Goal: Task Accomplishment & Management: Complete application form

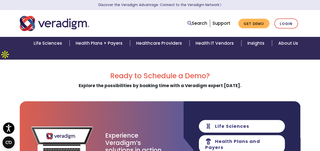
click at [138, 72] on h2 "Ready to Schedule a Demo?" at bounding box center [160, 76] width 280 height 9
click at [254, 20] on link "Get Demo" at bounding box center [253, 24] width 31 height 10
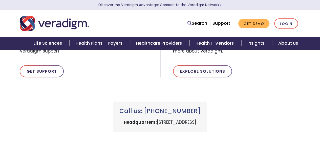
scroll to position [126, 0]
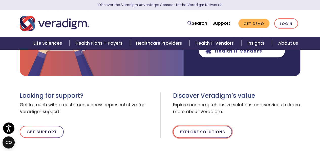
click at [197, 126] on link "Explore Solutions" at bounding box center [202, 132] width 59 height 12
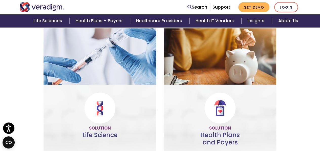
scroll to position [76, 0]
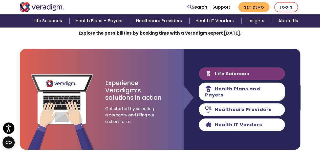
scroll to position [51, 0]
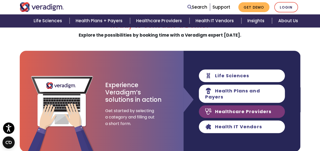
click at [228, 105] on link "Healthcare Providers" at bounding box center [242, 111] width 86 height 13
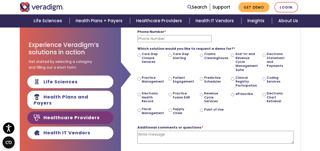
scroll to position [101, 0]
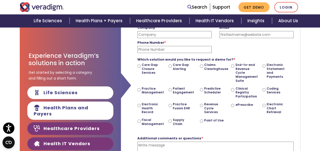
click at [74, 137] on link "Health IT Vendors" at bounding box center [70, 143] width 86 height 13
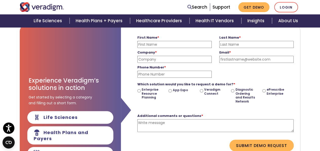
scroll to position [51, 0]
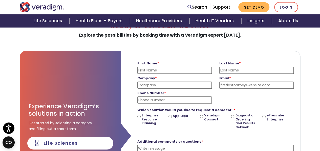
click at [151, 67] on input "First Name *" at bounding box center [174, 70] width 74 height 7
type input "[PERSON_NAME]"
click at [233, 67] on input "Last Name *" at bounding box center [256, 70] width 74 height 7
type input "bhatia"
click at [149, 82] on input "Company *" at bounding box center [174, 85] width 74 height 7
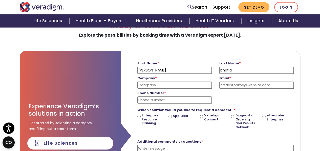
type input "[DOMAIN_NAME]"
click at [227, 82] on input "Email *" at bounding box center [256, 85] width 74 height 7
type input "[PERSON_NAME][EMAIL_ADDRESS][DOMAIN_NAME]"
click at [155, 97] on input "Phone Number *" at bounding box center [174, 100] width 74 height 7
type input "9663912967"
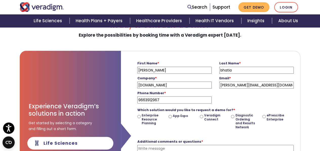
scroll to position [101, 0]
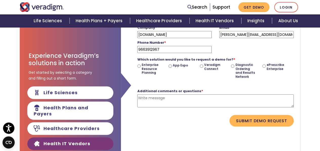
click at [139, 64] on input "Enterprise Resource Planning" at bounding box center [138, 65] width 3 height 3
radio input "true"
click at [157, 95] on textarea "Additional comments or questions *" at bounding box center [215, 101] width 156 height 13
paste textarea "GTM partnership discussion"
type textarea "GTM partnership discussion"
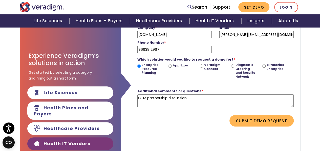
click at [265, 118] on form "First Name * [PERSON_NAME] Please enter your first name Last Name * [PERSON_NAM…" at bounding box center [210, 67] width 171 height 133
click at [259, 115] on button "Submit Demo Request" at bounding box center [261, 121] width 64 height 12
